Goal: Book appointment/travel/reservation

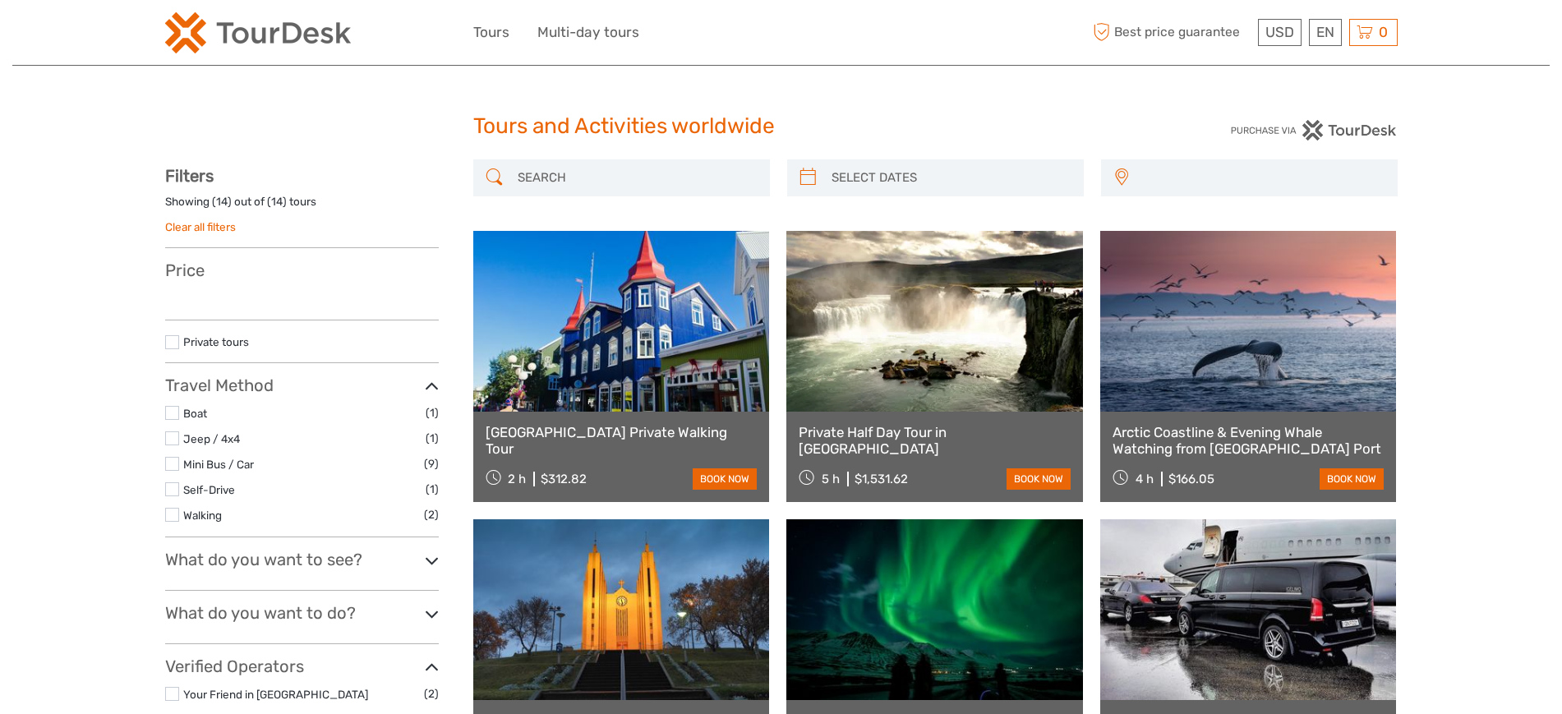
select select
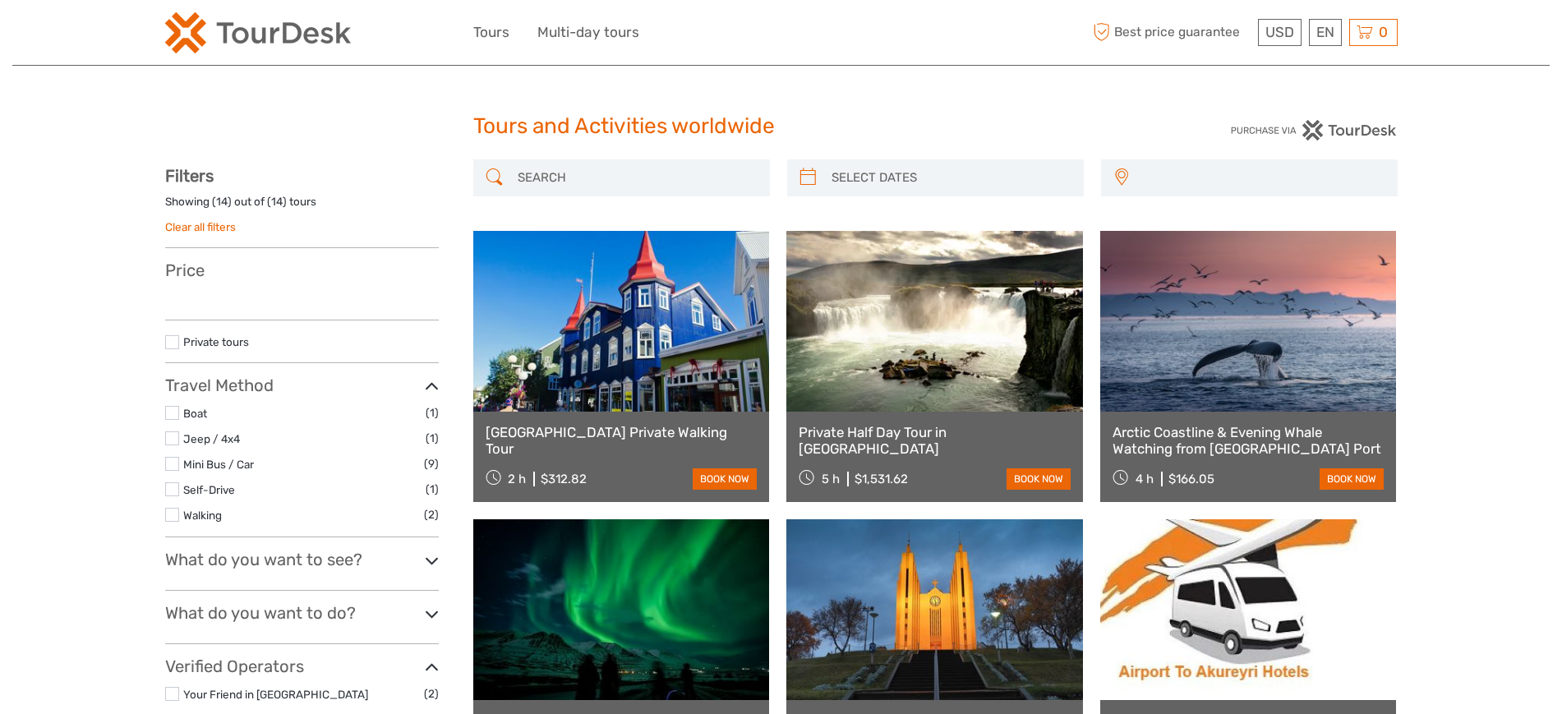
select select
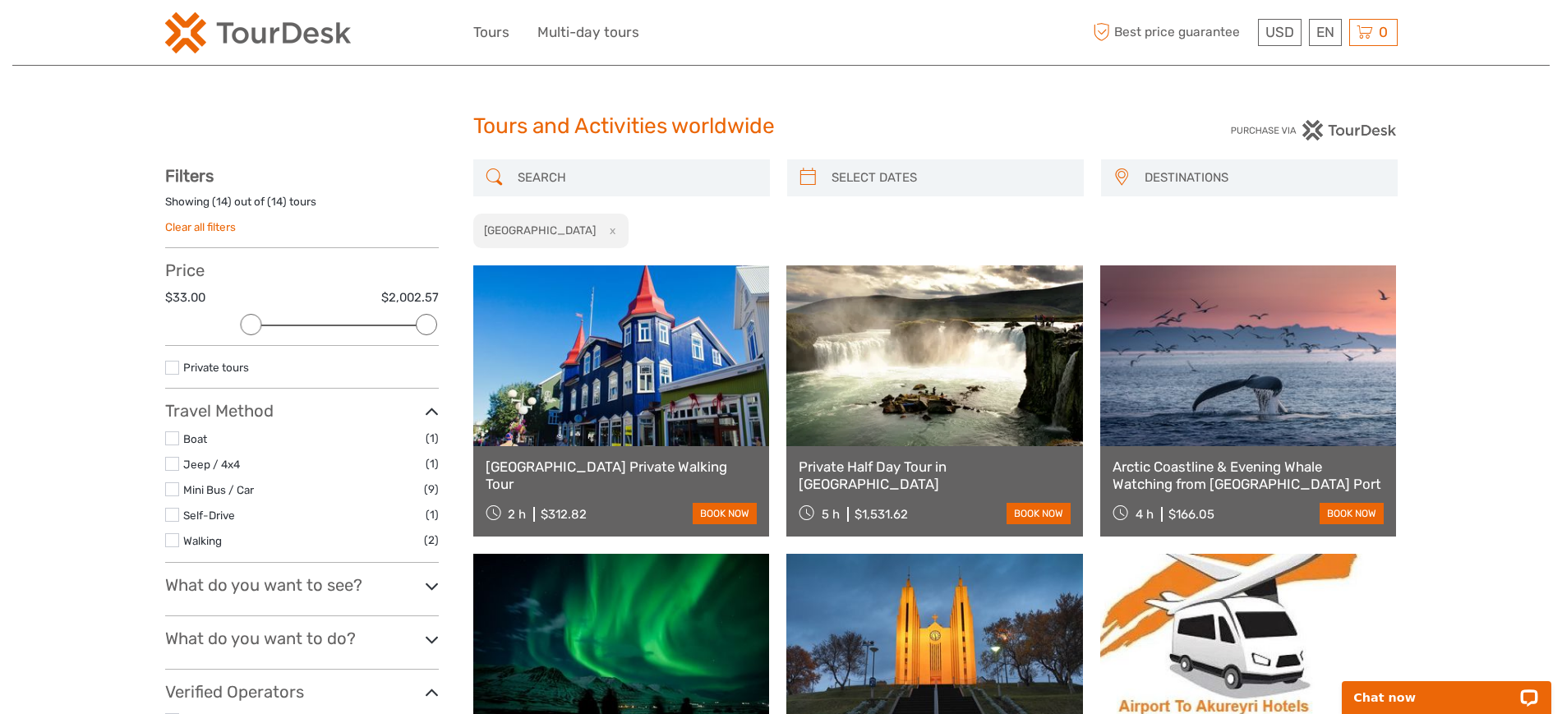
click at [903, 414] on link at bounding box center [934, 355] width 297 height 181
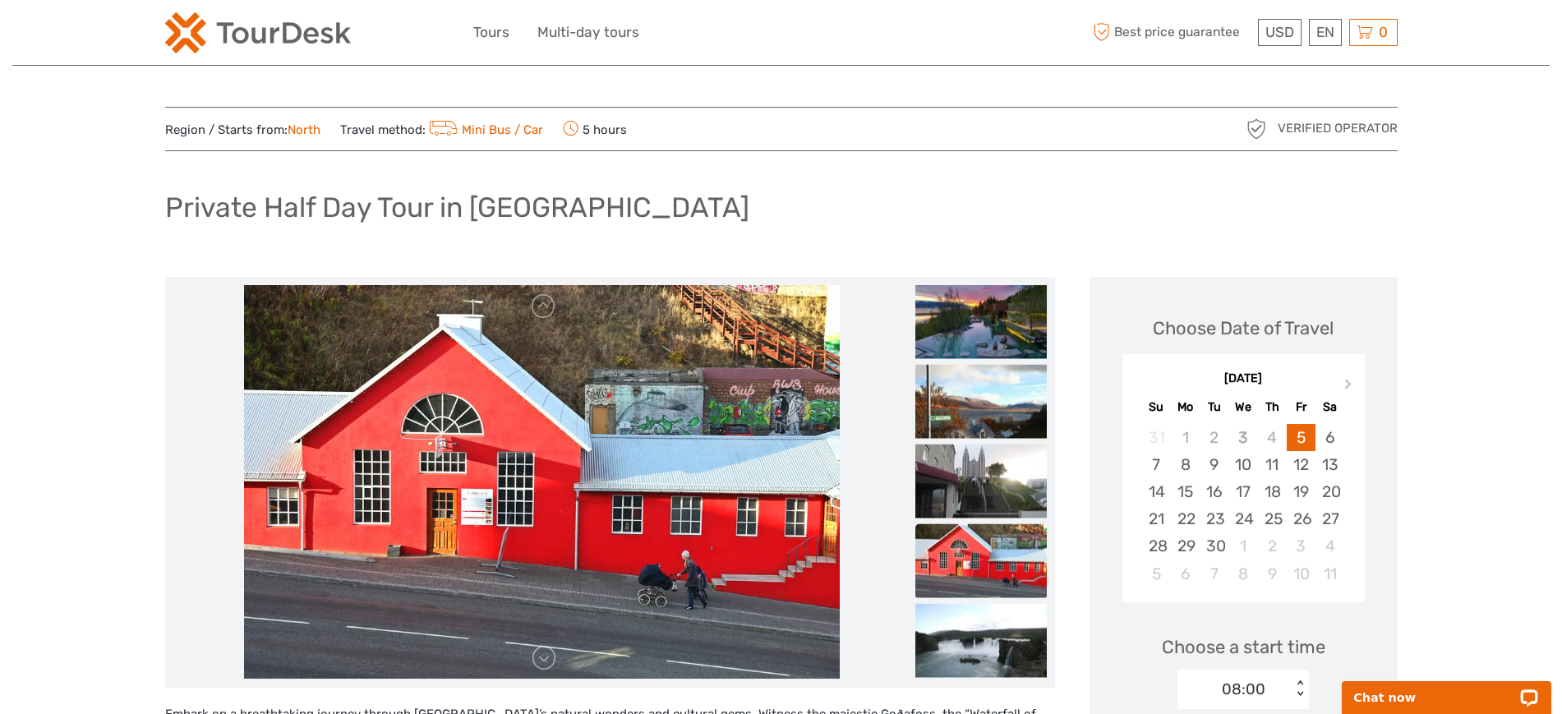
click at [1074, 200] on div "Private Half Day Tour in Akureyri" at bounding box center [781, 214] width 1233 height 60
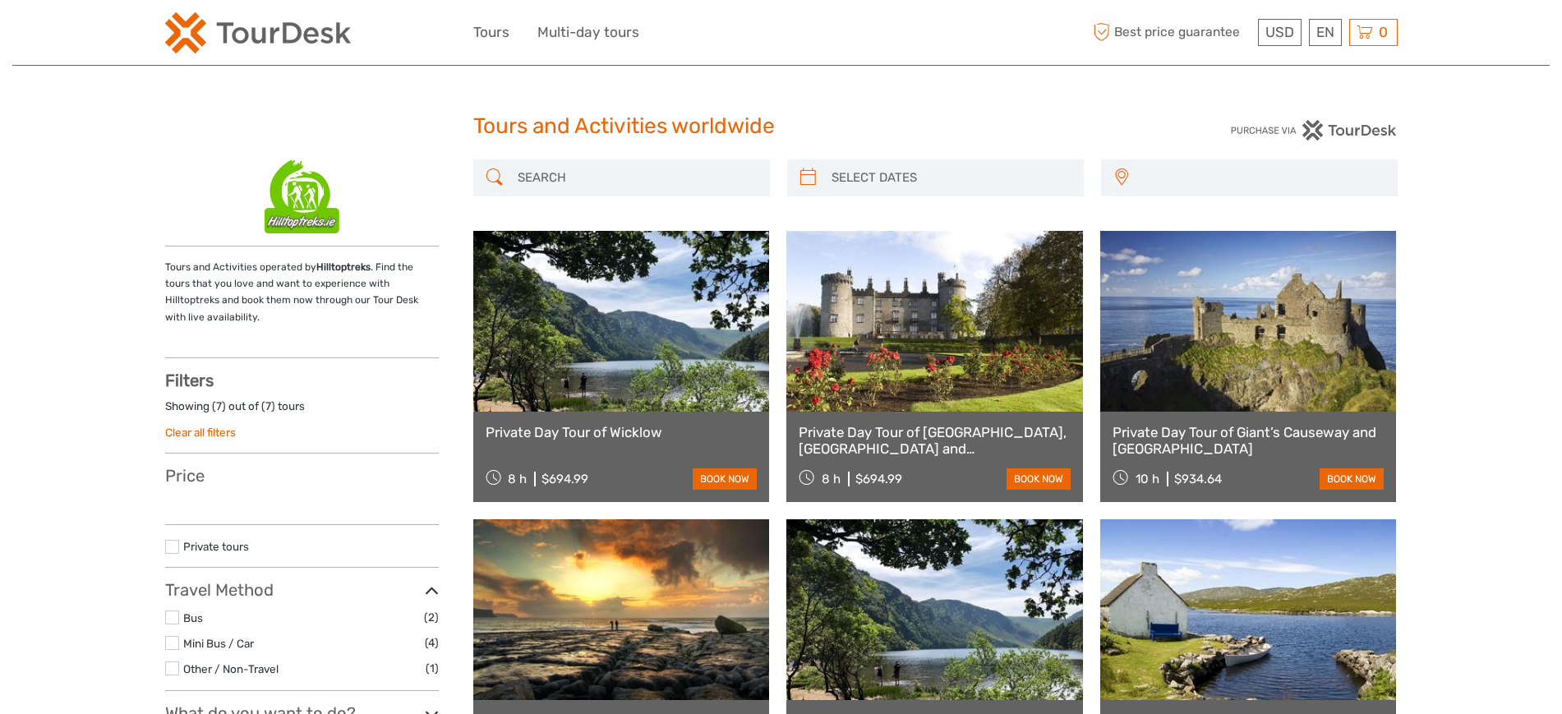
select select
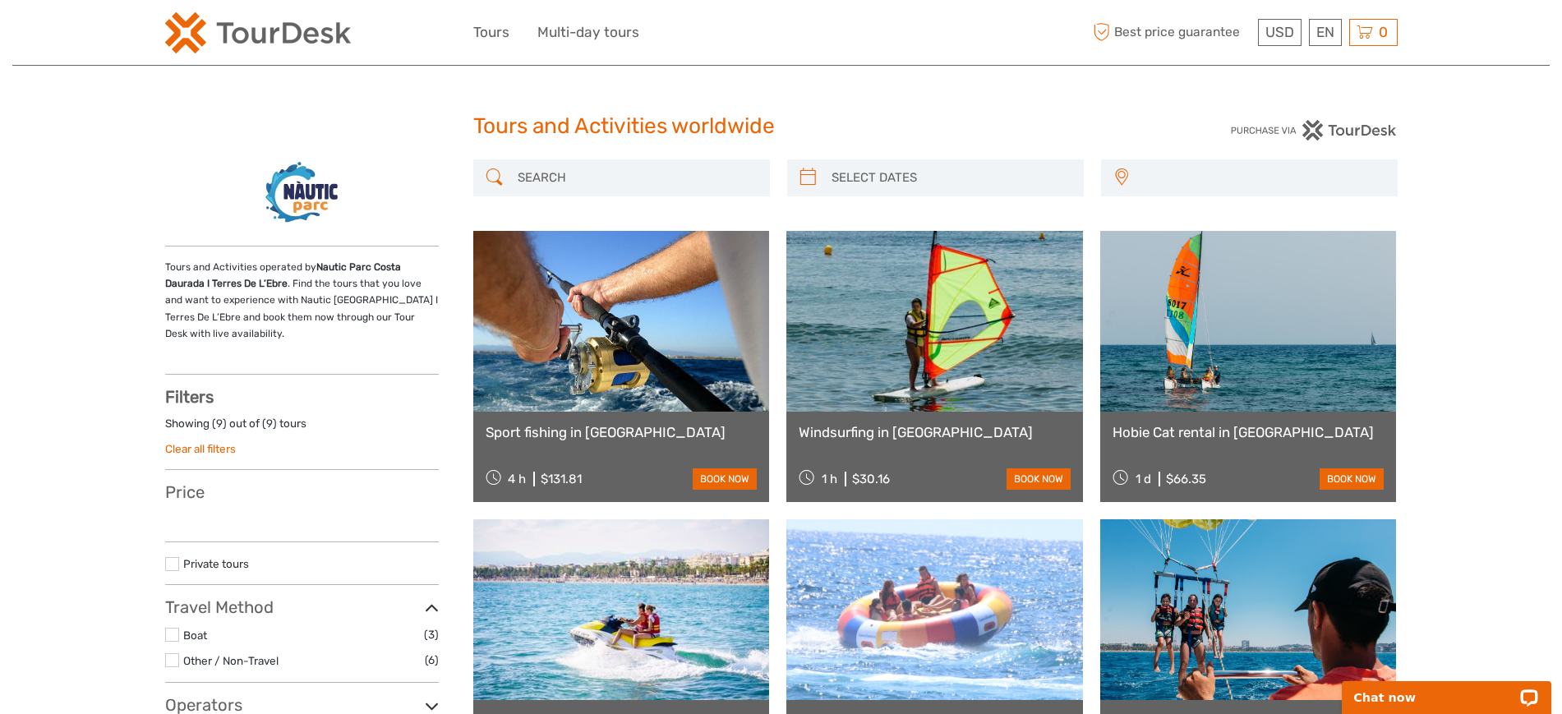
select select
